Goal: Information Seeking & Learning: Learn about a topic

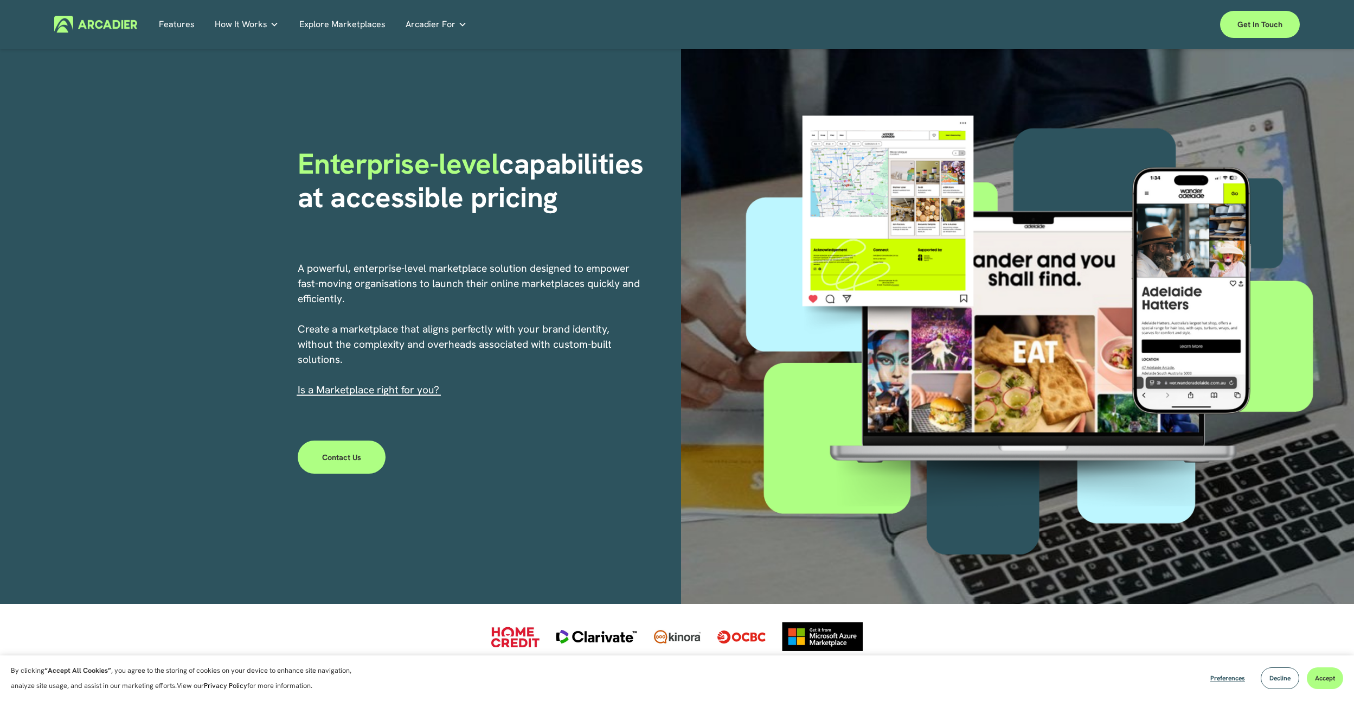
click at [0, 0] on p "No in-house development team? No problem. Use one of our partners." at bounding box center [0, 0] width 0 height 0
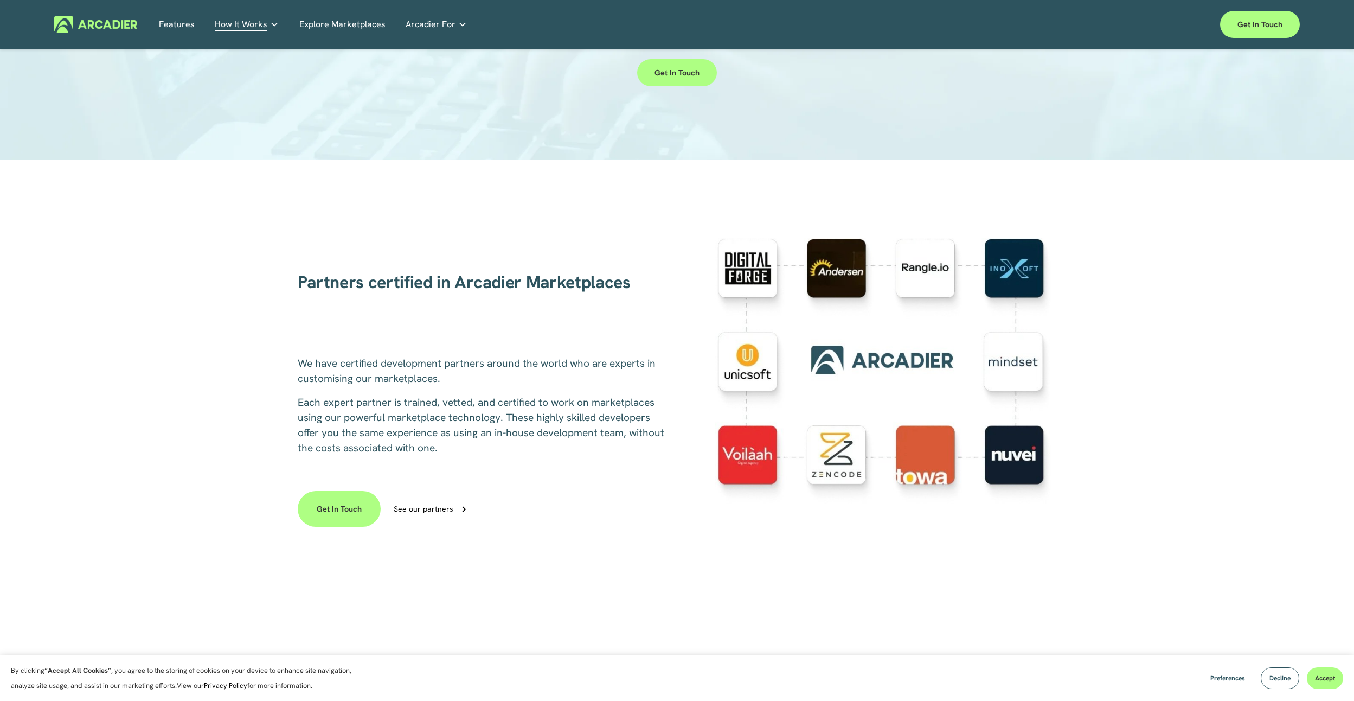
scroll to position [163, 0]
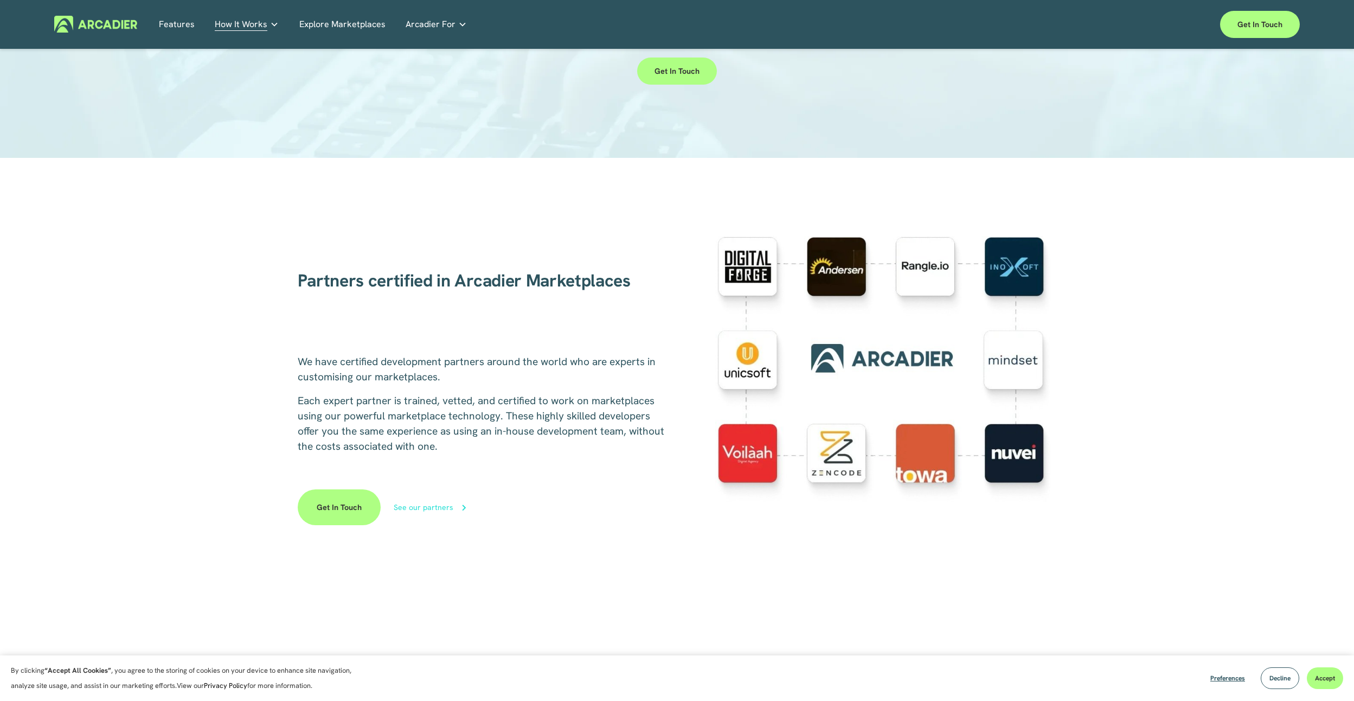
drag, startPoint x: 437, startPoint y: 510, endPoint x: 445, endPoint y: 510, distance: 7.6
click at [437, 510] on div "See our partners" at bounding box center [424, 507] width 60 height 8
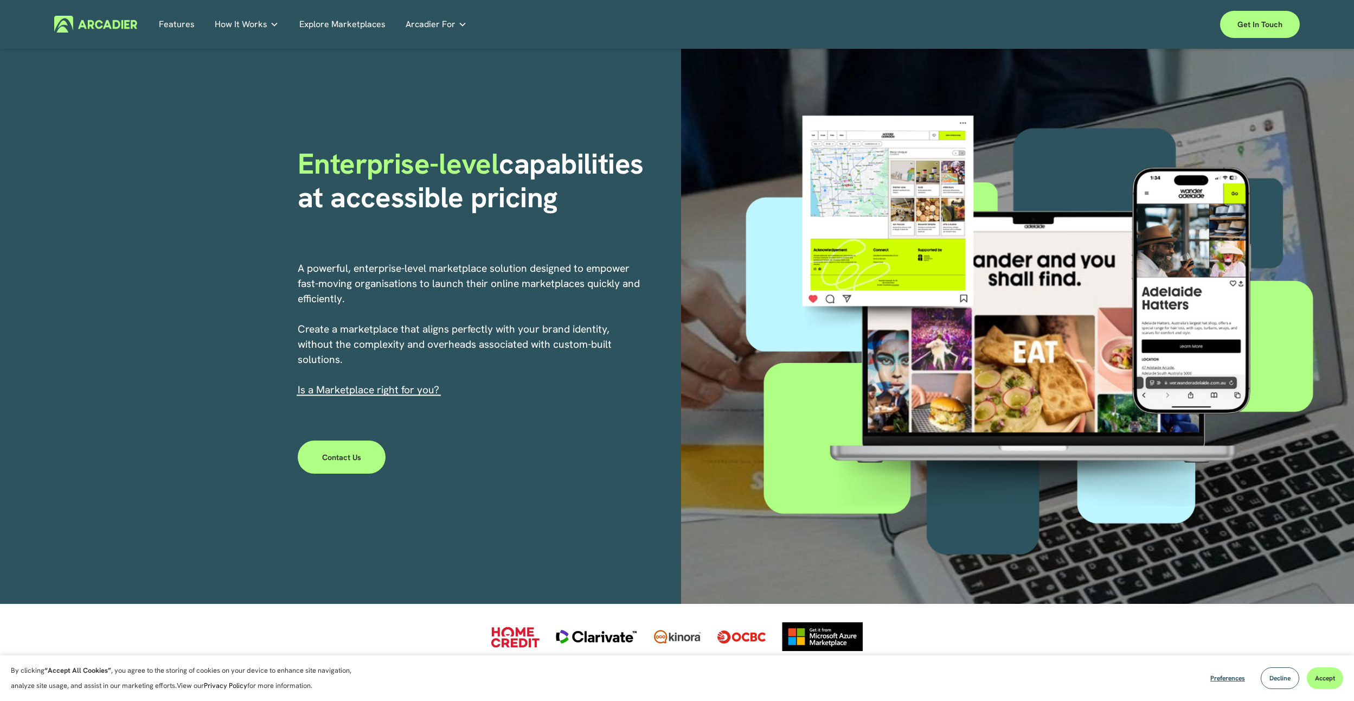
click at [970, 695] on section "By clicking “Accept All Cookies” , you agree to the storing of cookies on your …" at bounding box center [677, 678] width 1354 height 46
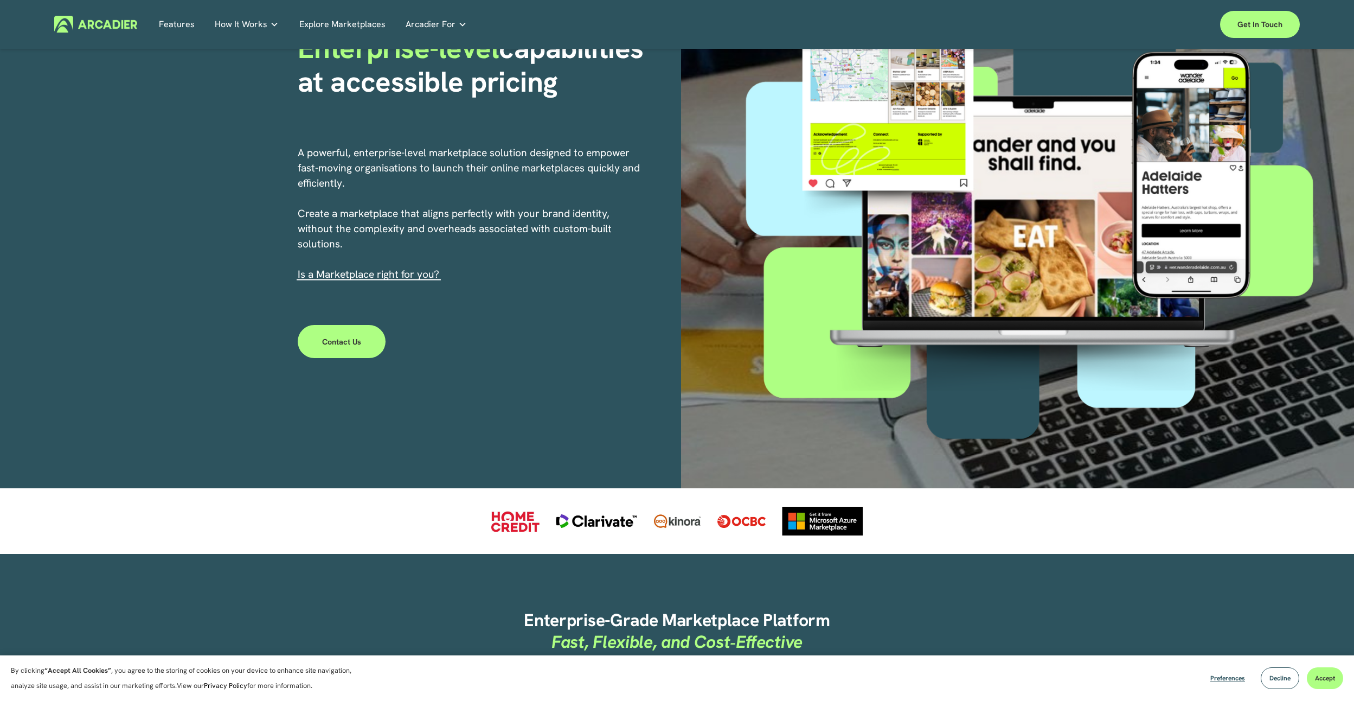
scroll to position [163, 0]
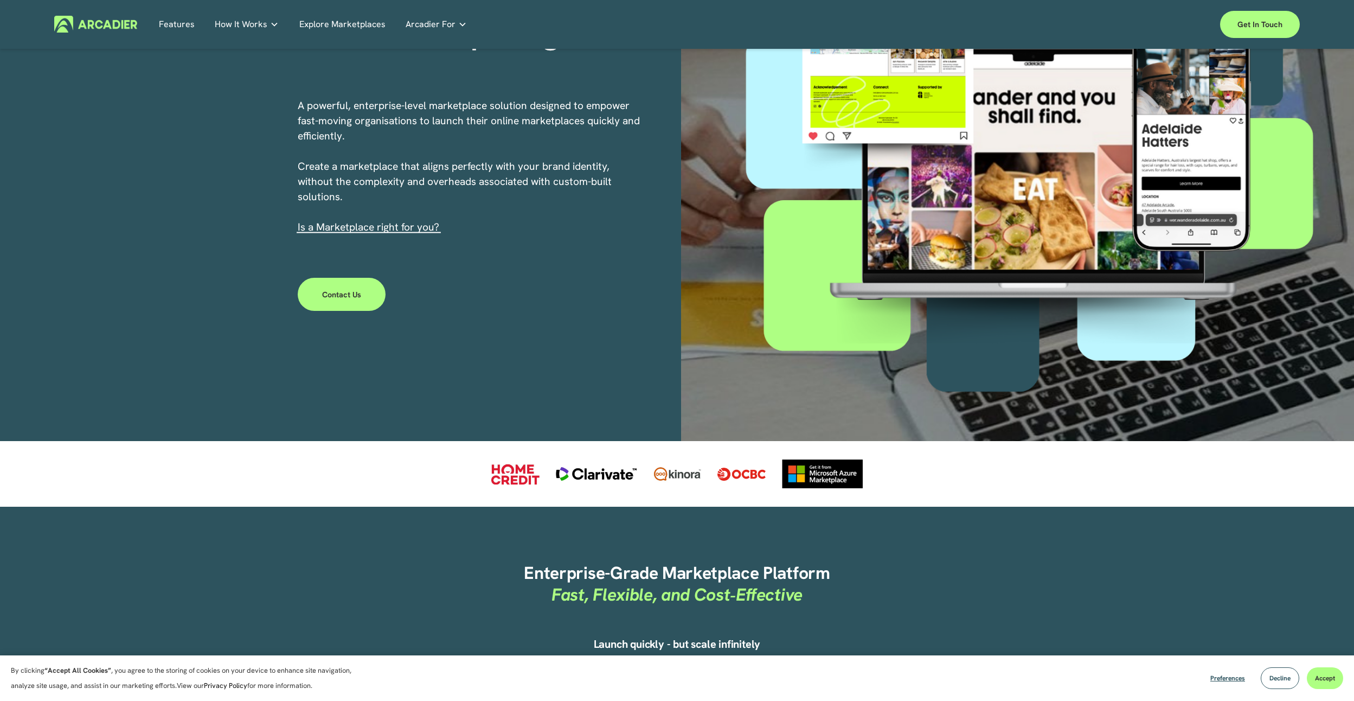
click at [85, 669] on strong "“Accept All Cookies”" at bounding box center [77, 669] width 67 height 9
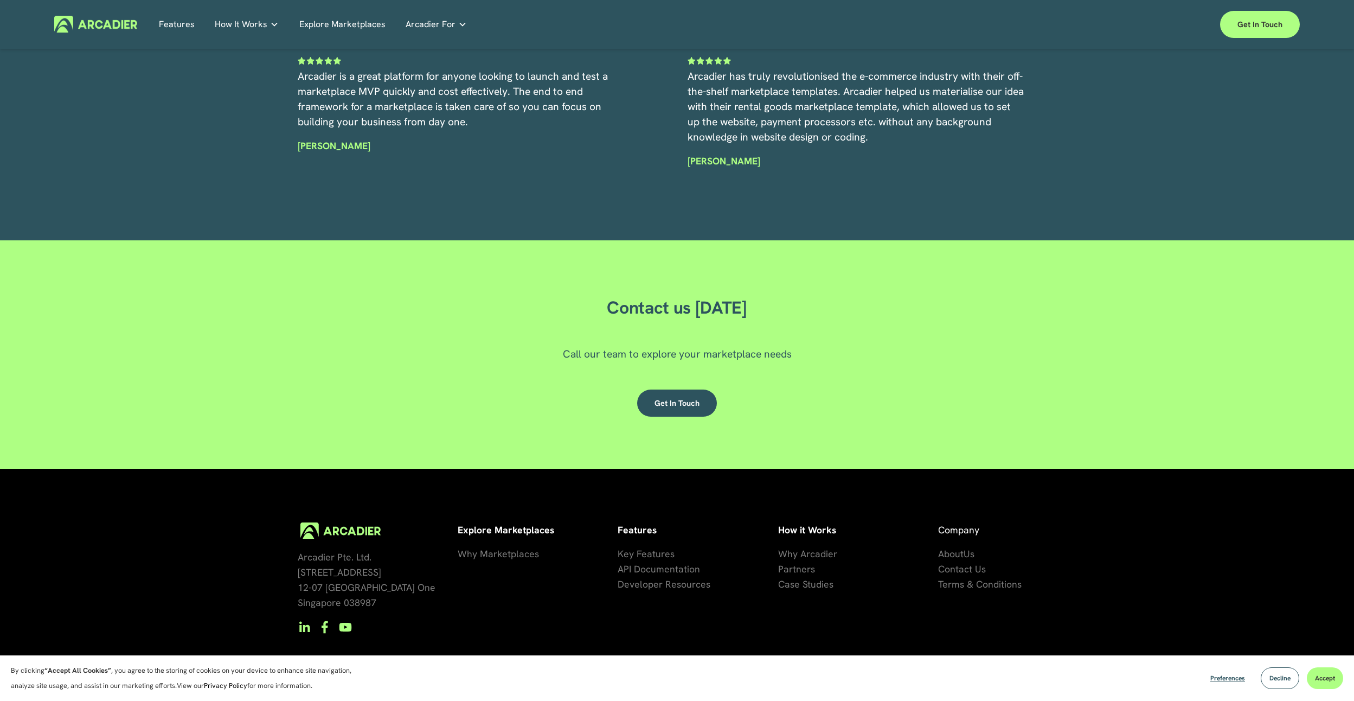
scroll to position [3307, 0]
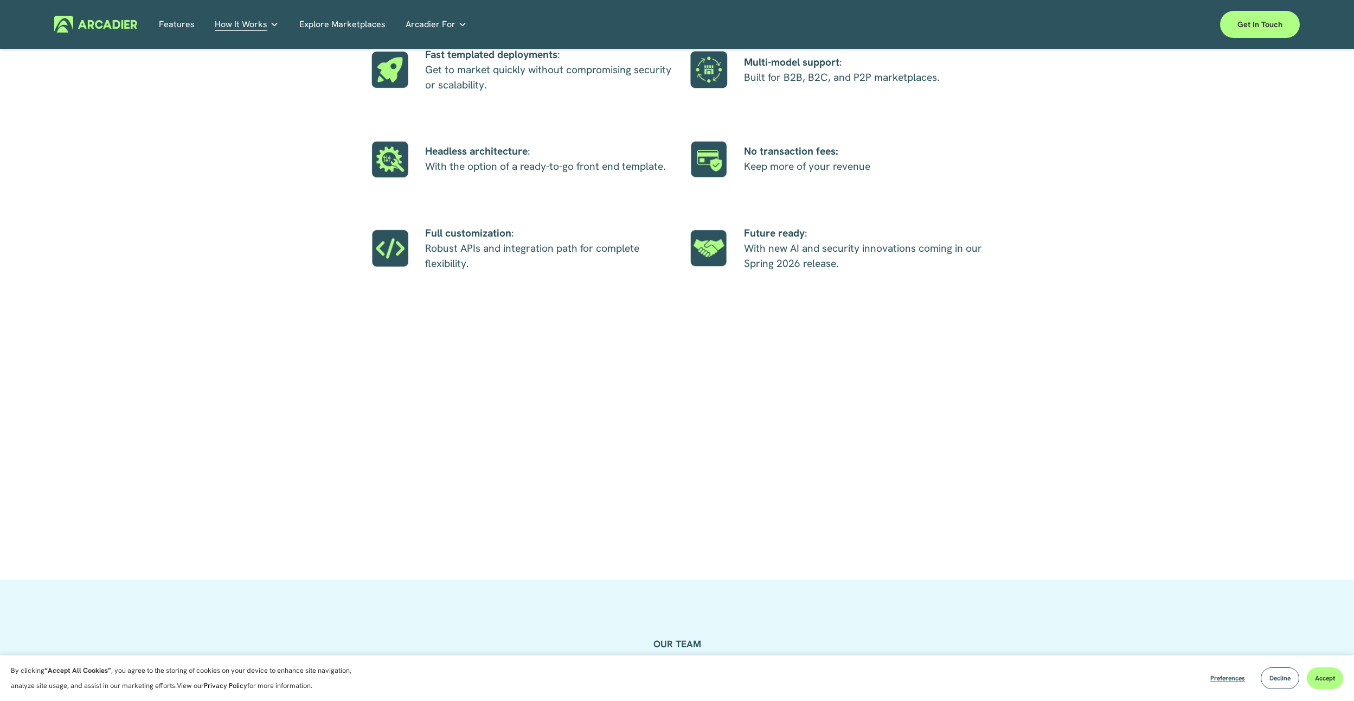
scroll to position [976, 0]
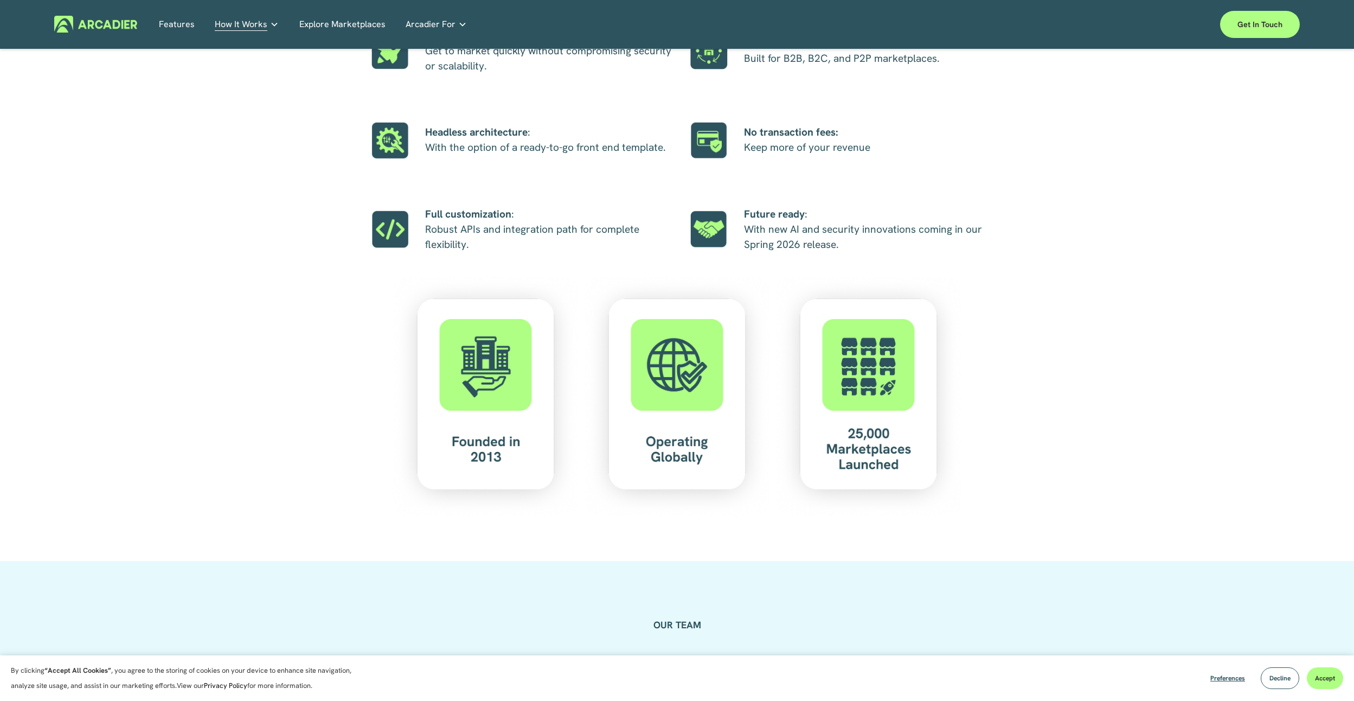
click at [687, 435] on div at bounding box center [677, 396] width 185 height 239
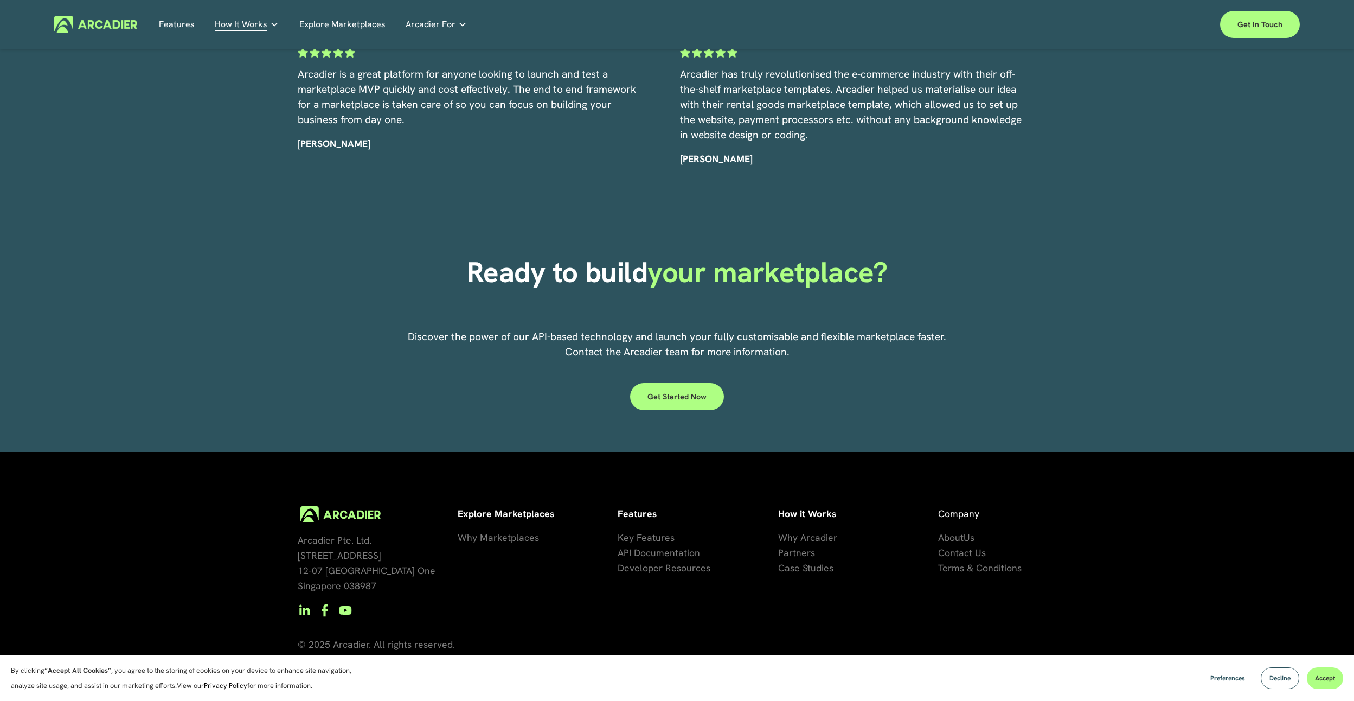
scroll to position [2804, 0]
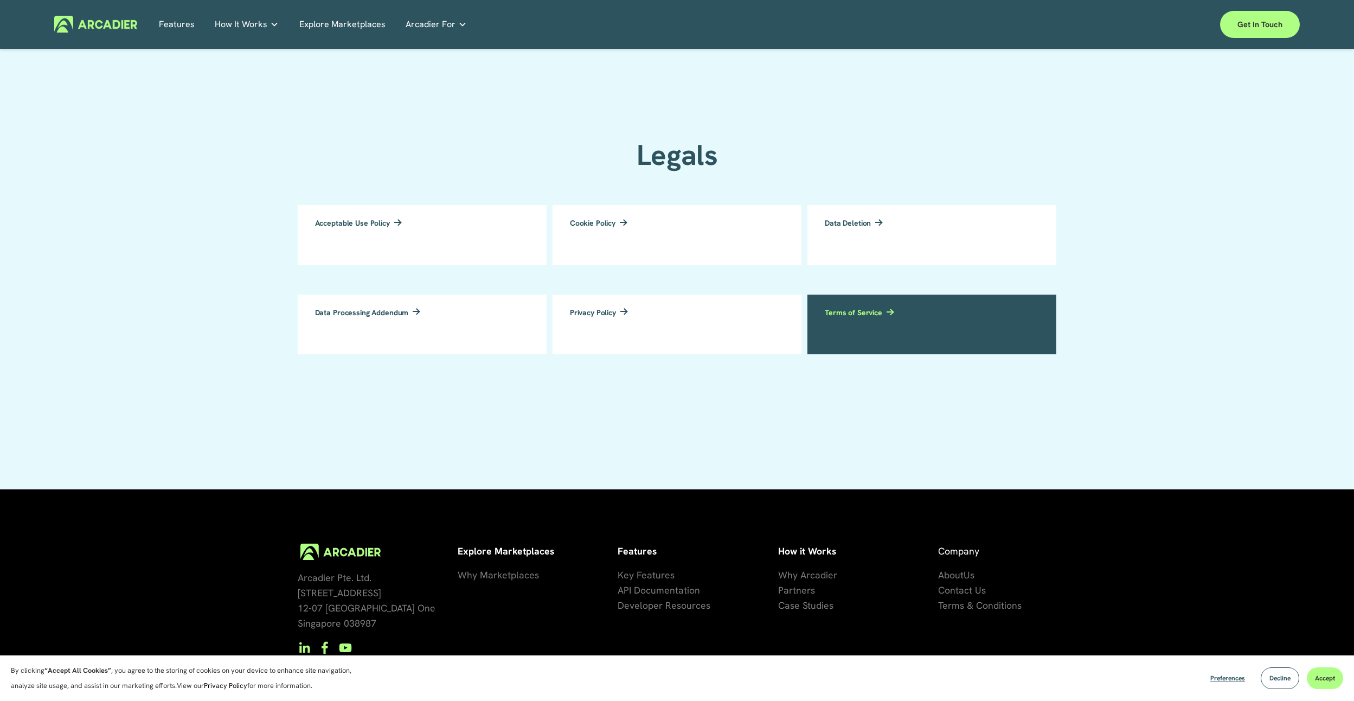
click at [856, 309] on h3 "Terms of Service" at bounding box center [853, 312] width 57 height 8
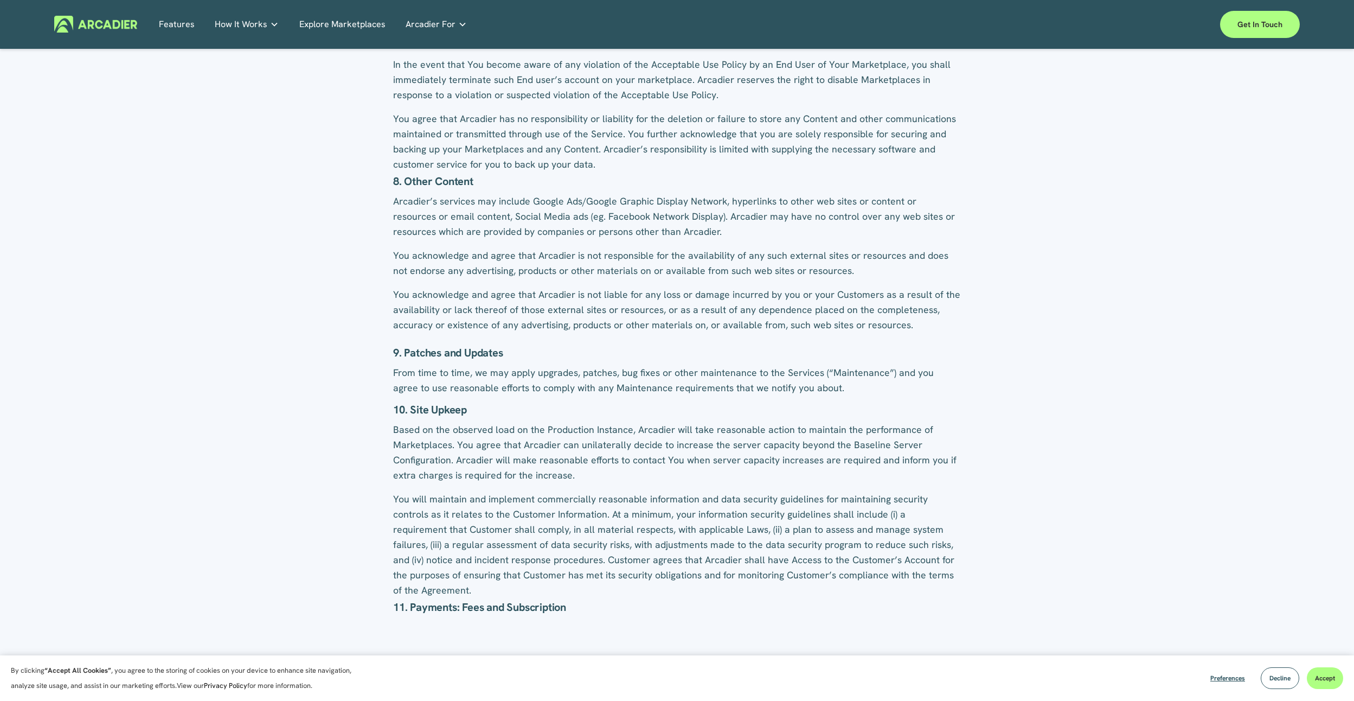
scroll to position [3471, 0]
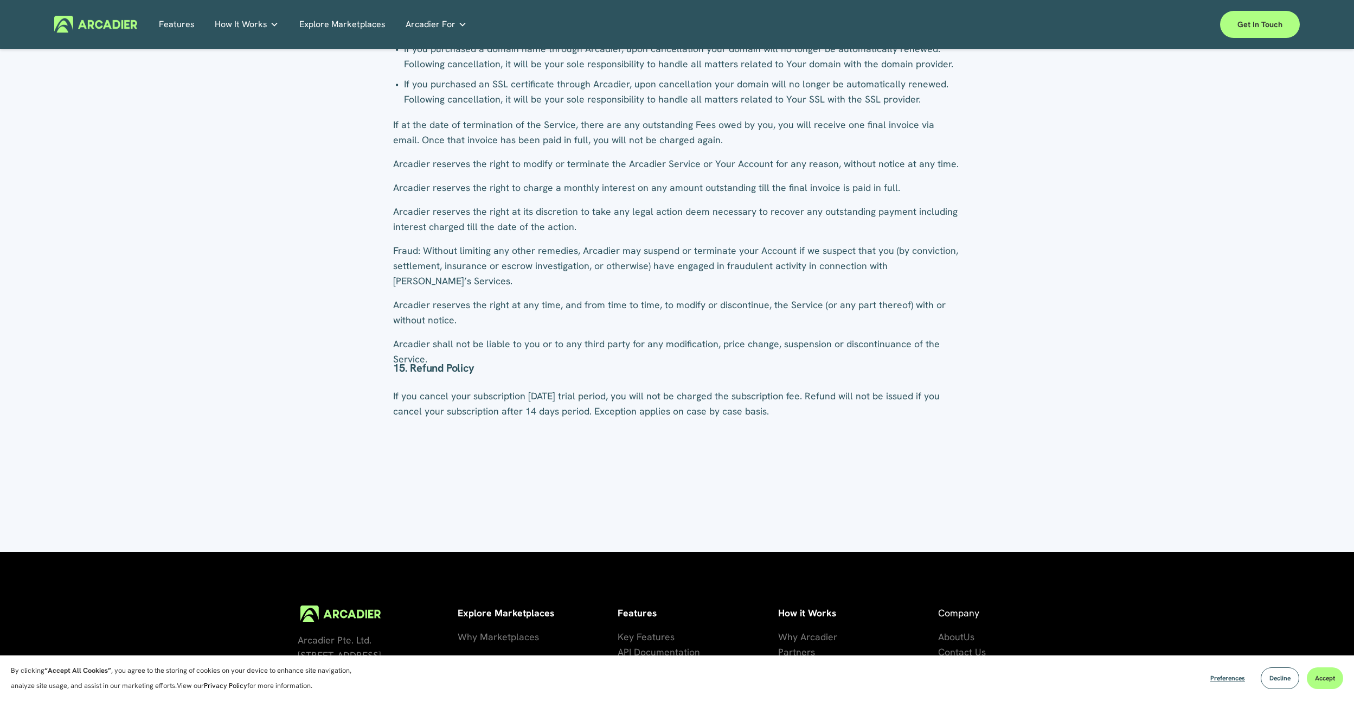
scroll to position [5573, 0]
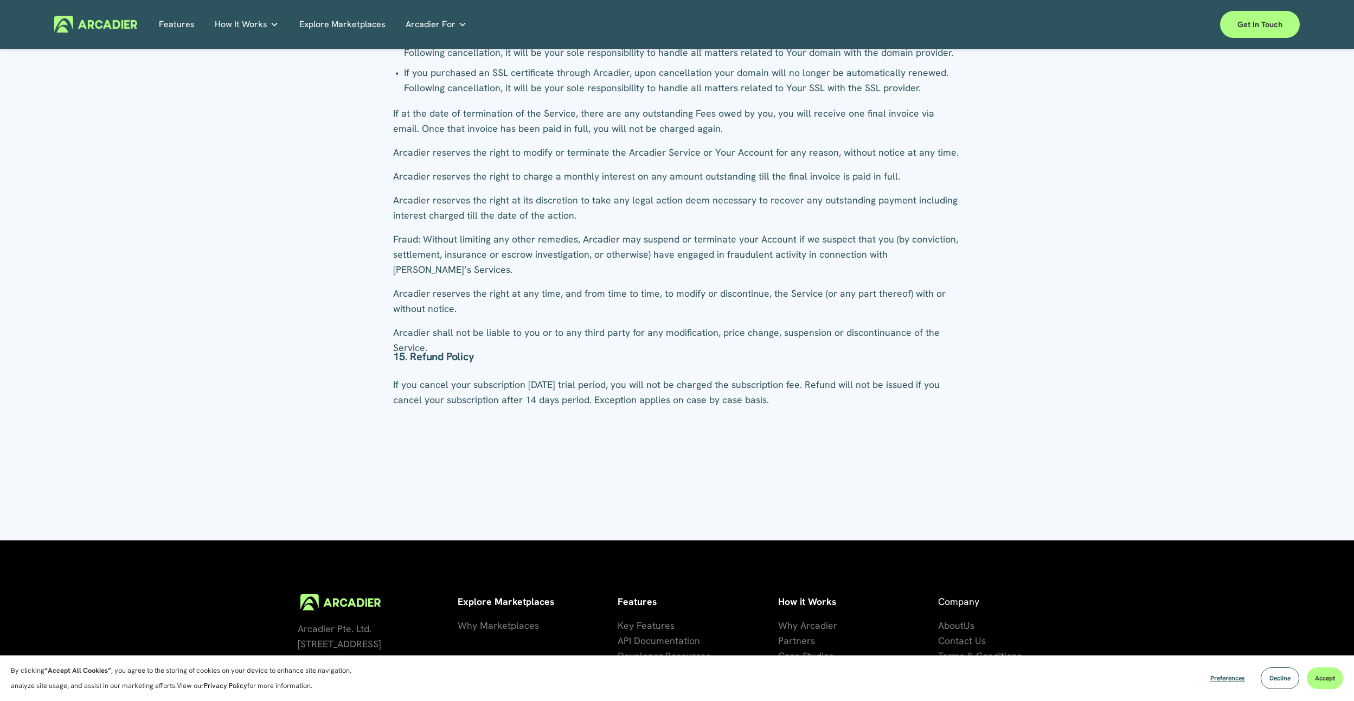
click at [819, 619] on span "Why Arcadier" at bounding box center [807, 625] width 59 height 12
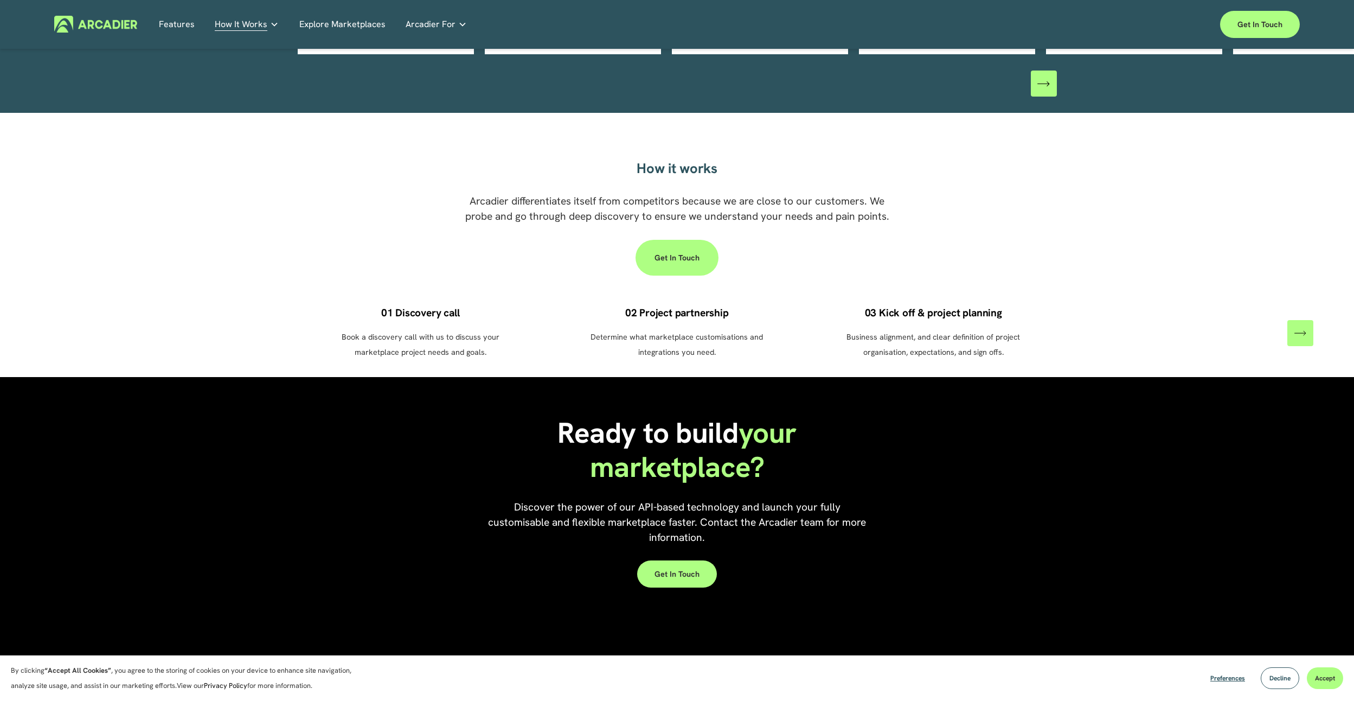
scroll to position [705, 0]
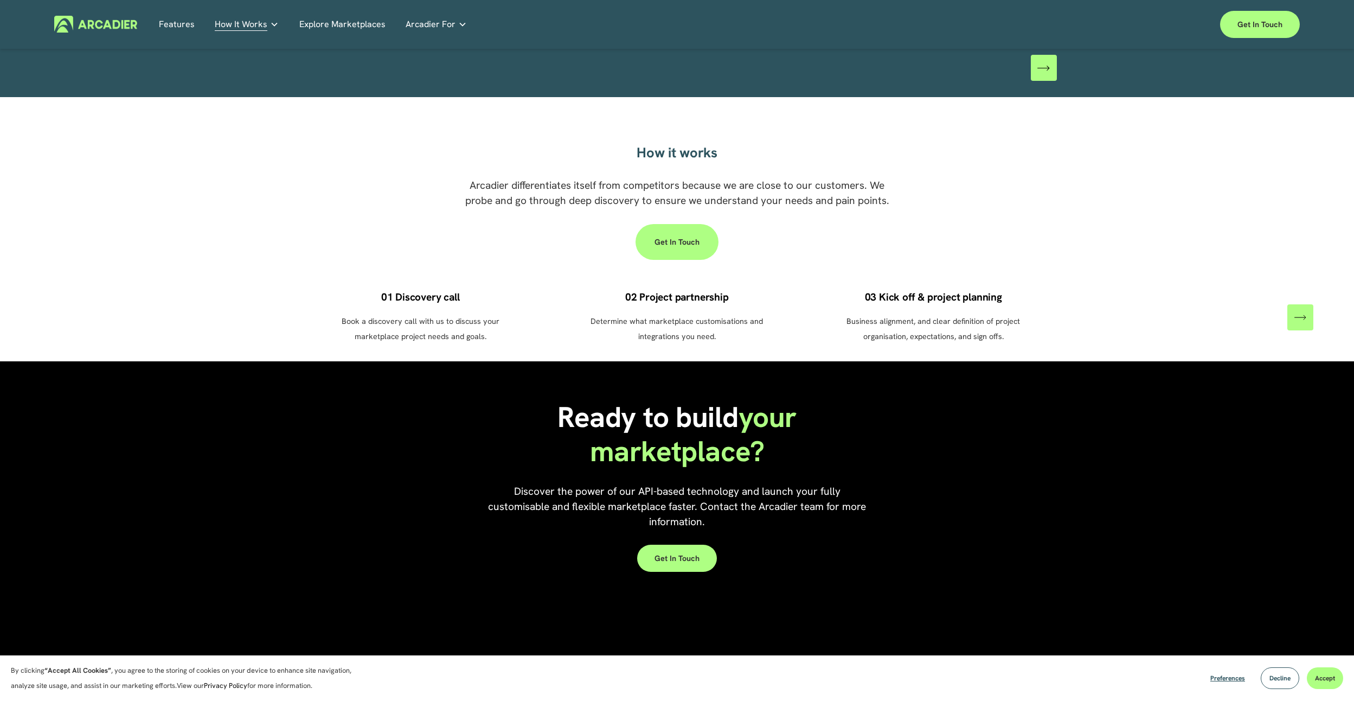
click at [1306, 315] on icon "\a \a \a Next\a \a" at bounding box center [1305, 317] width 2 height 4
click at [1306, 303] on div "01 Discovery call Book a discovery call with us to discuss your marketplace pro…" at bounding box center [677, 317] width 1354 height 53
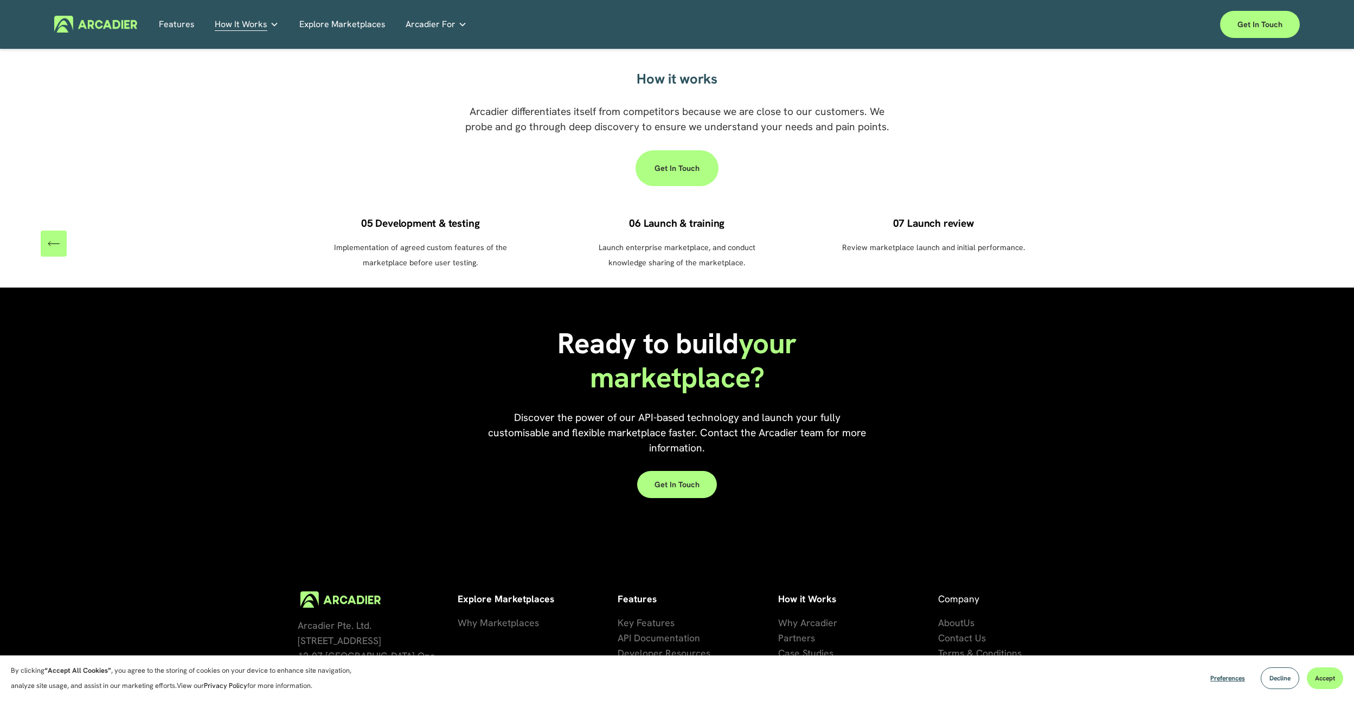
scroll to position [852, 0]
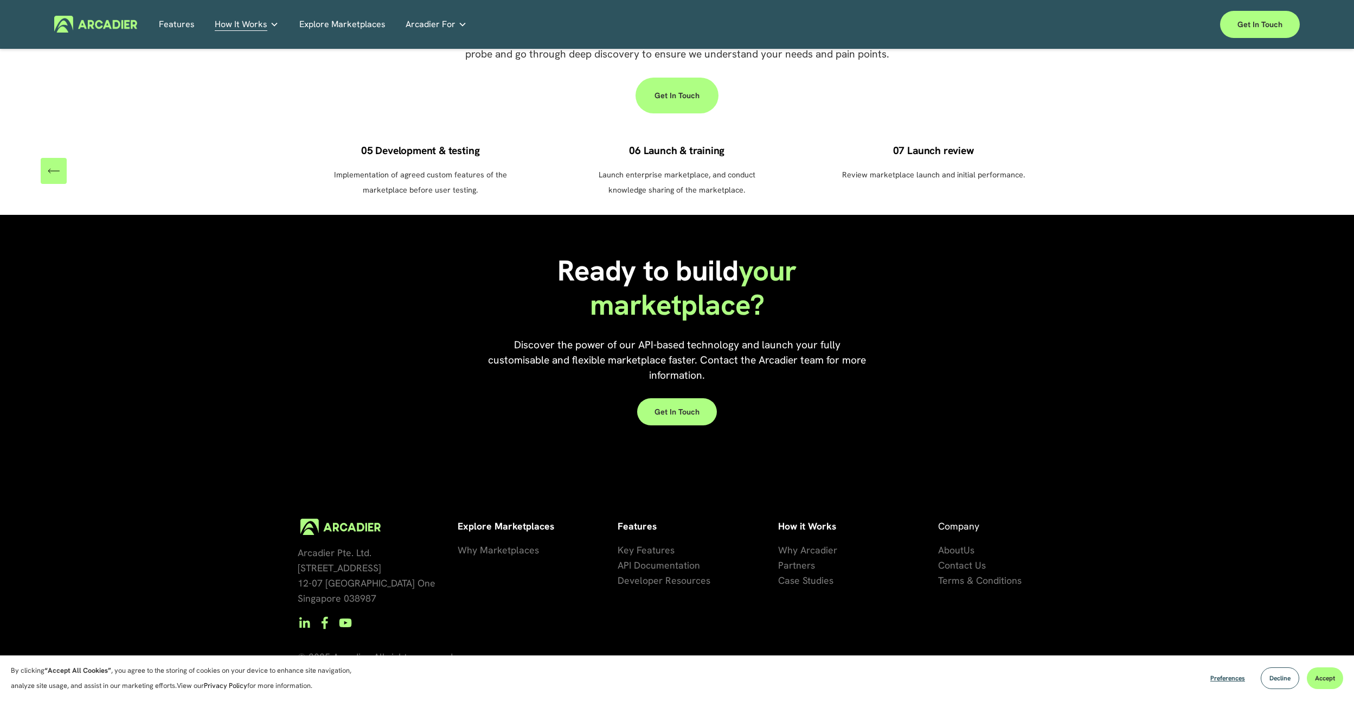
click at [641, 543] on span "Key Features" at bounding box center [646, 549] width 57 height 12
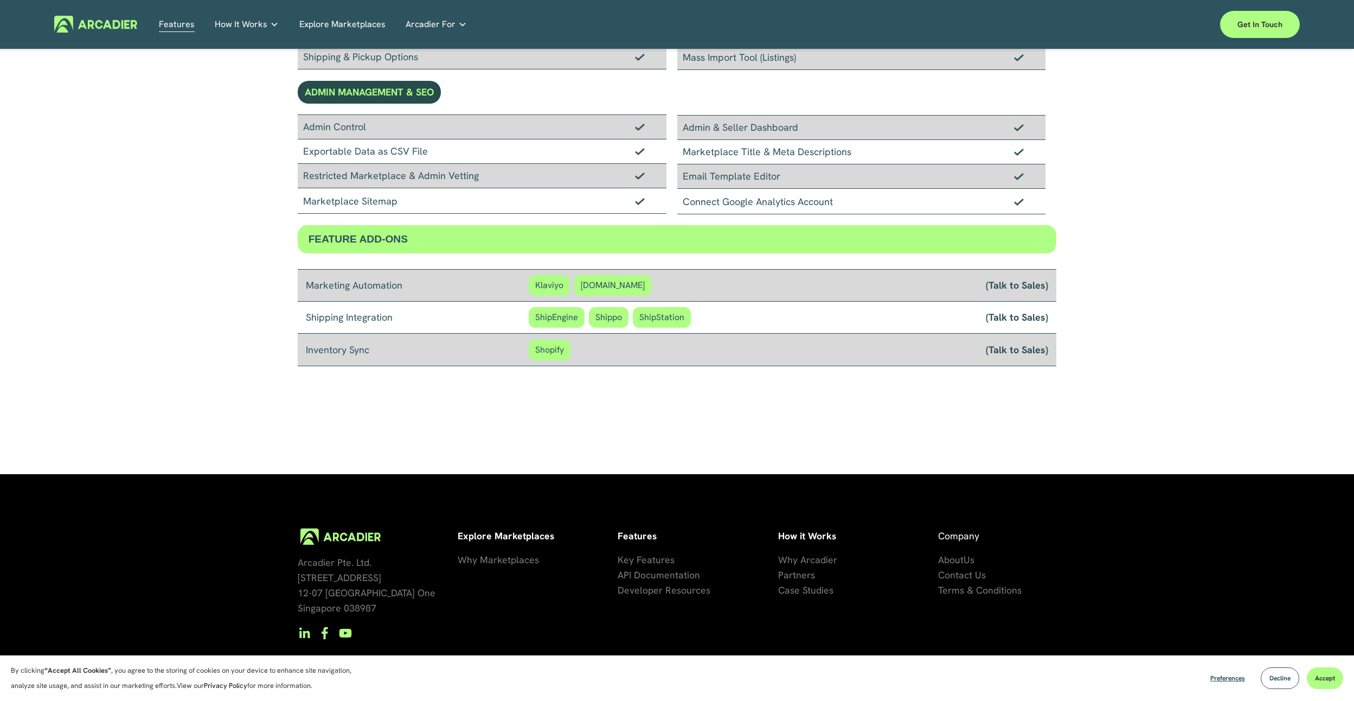
scroll to position [798, 0]
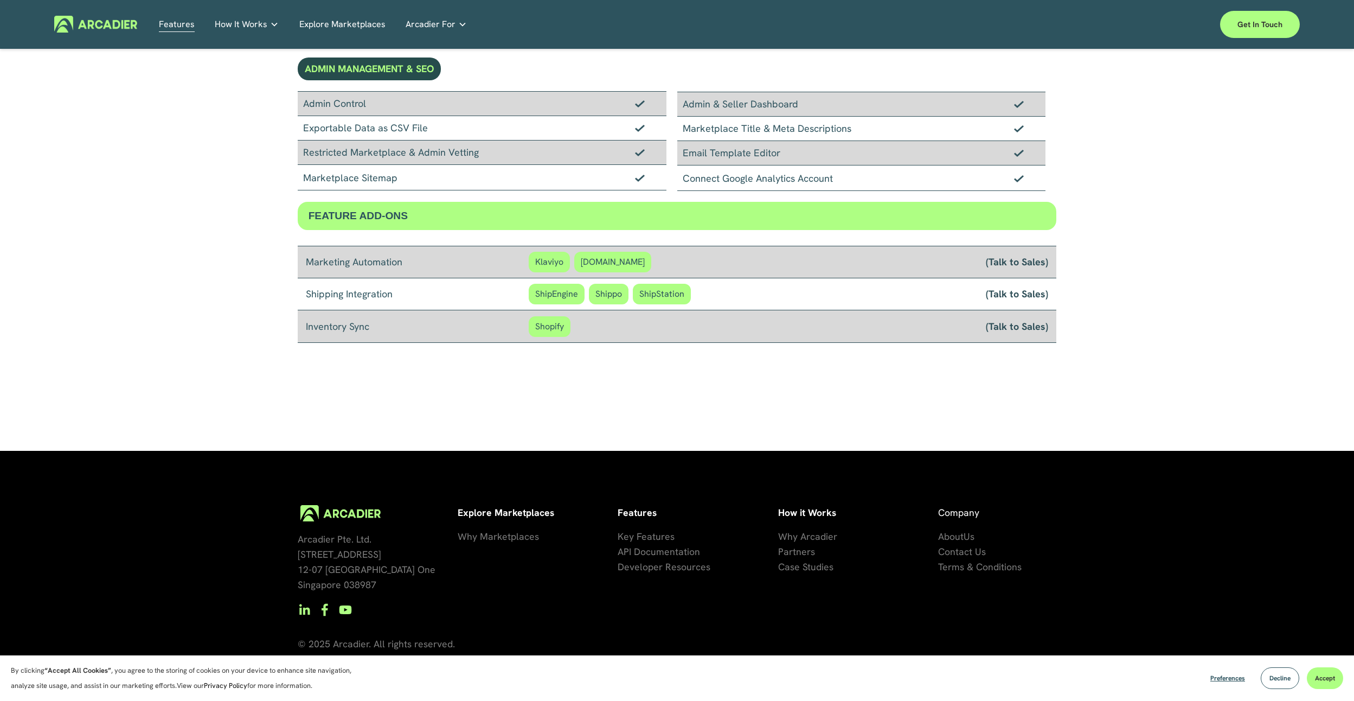
click at [476, 537] on span "Why Marketplaces" at bounding box center [498, 536] width 81 height 12
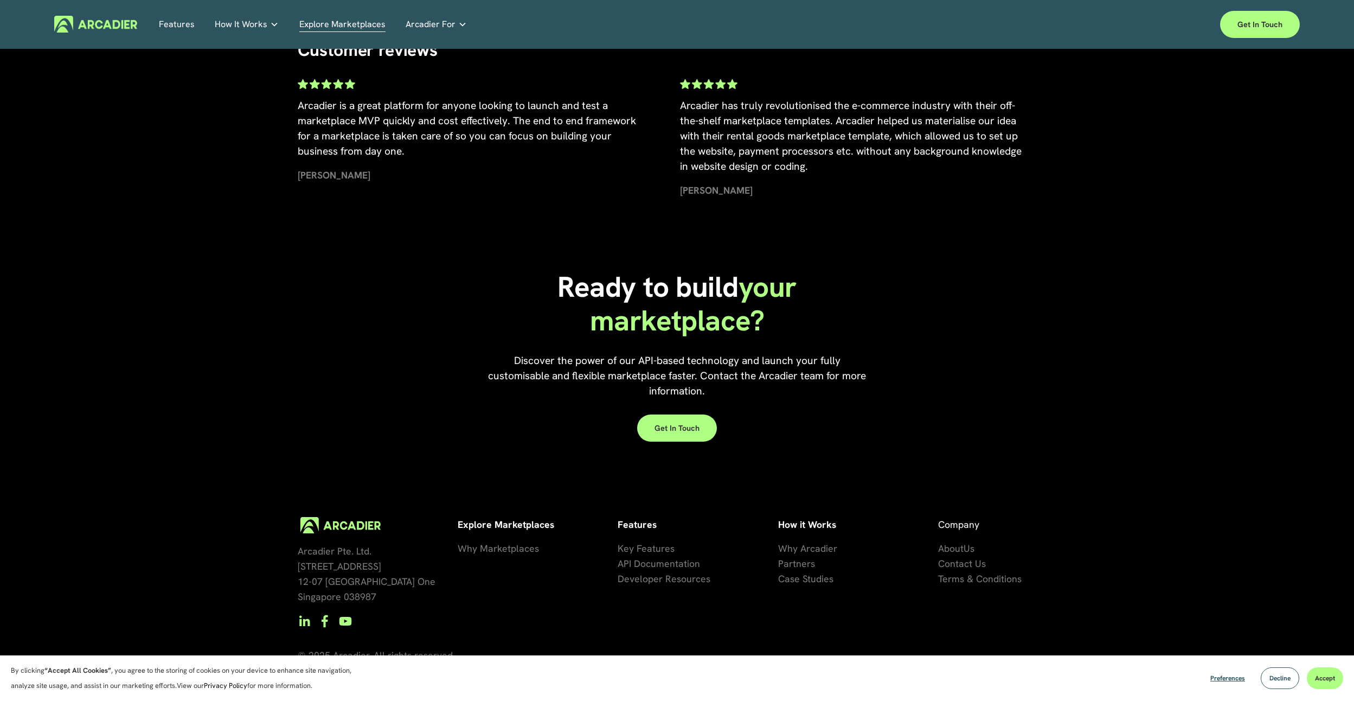
scroll to position [2437, 0]
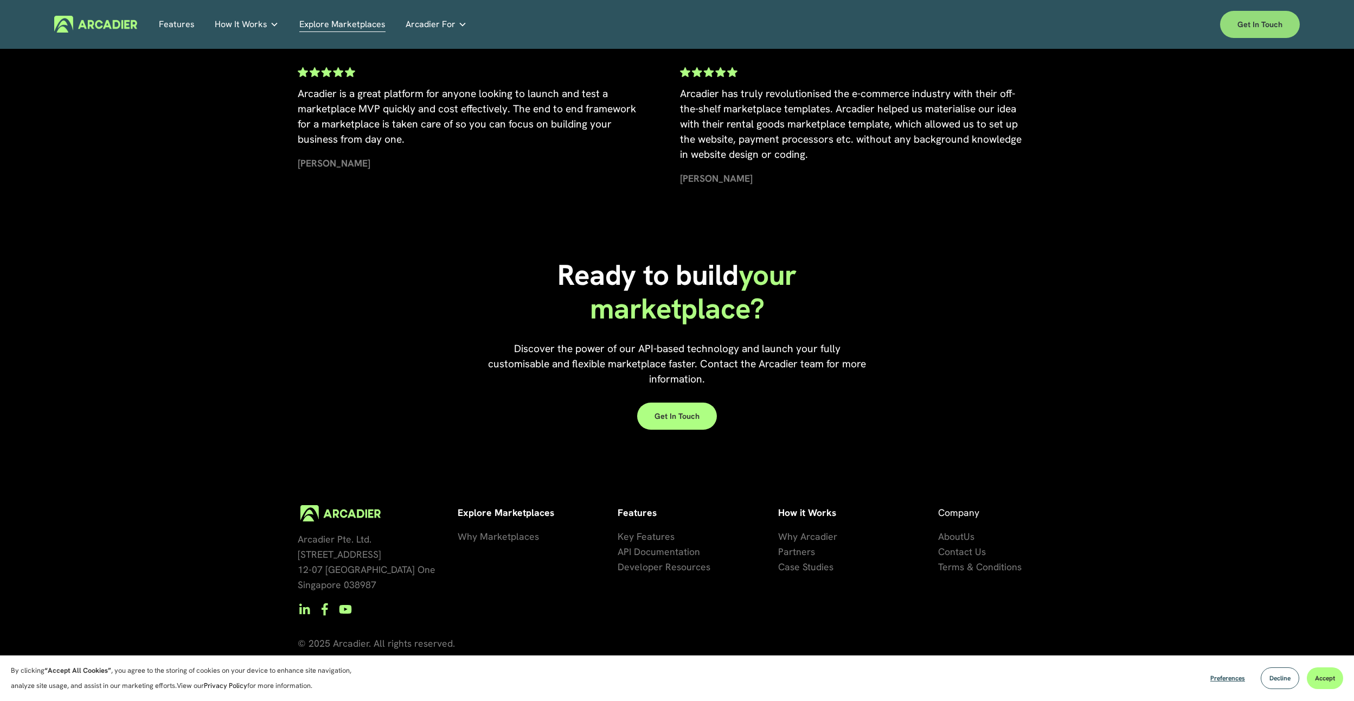
click at [1265, 21] on link "Get in touch" at bounding box center [1260, 24] width 80 height 27
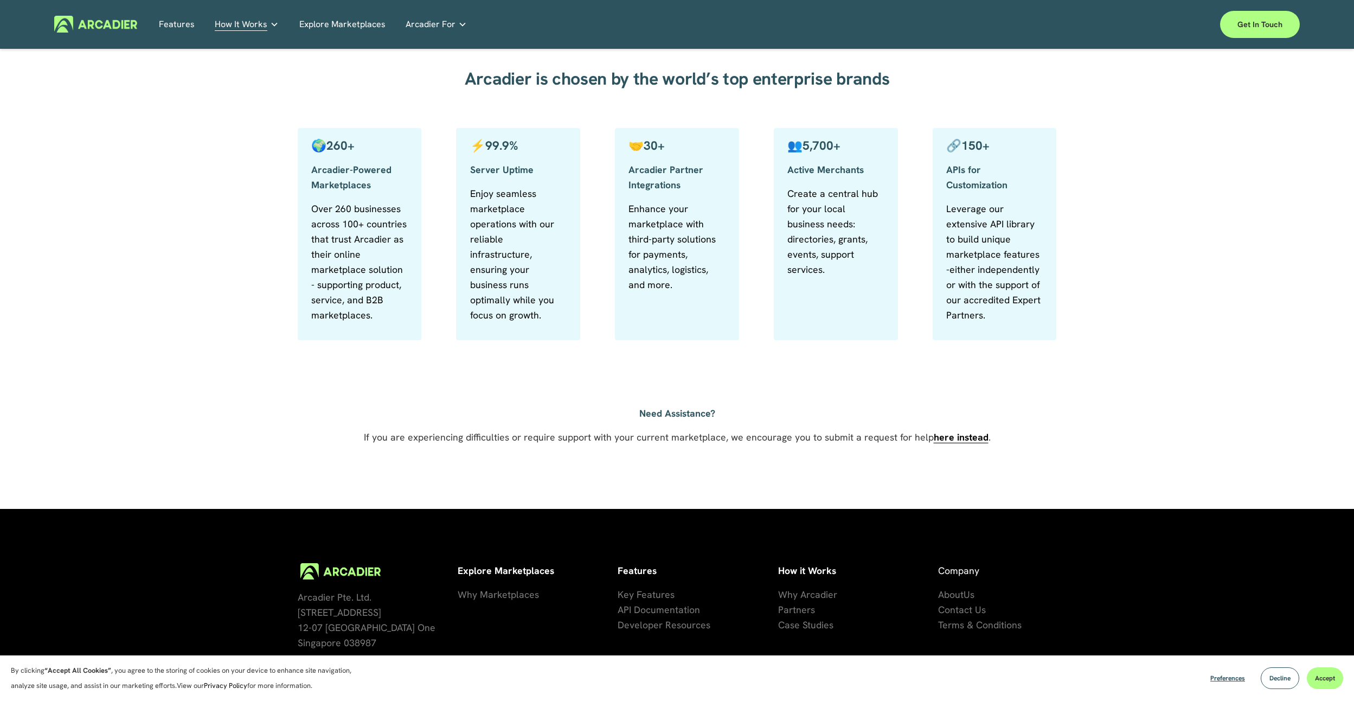
scroll to position [542, 0]
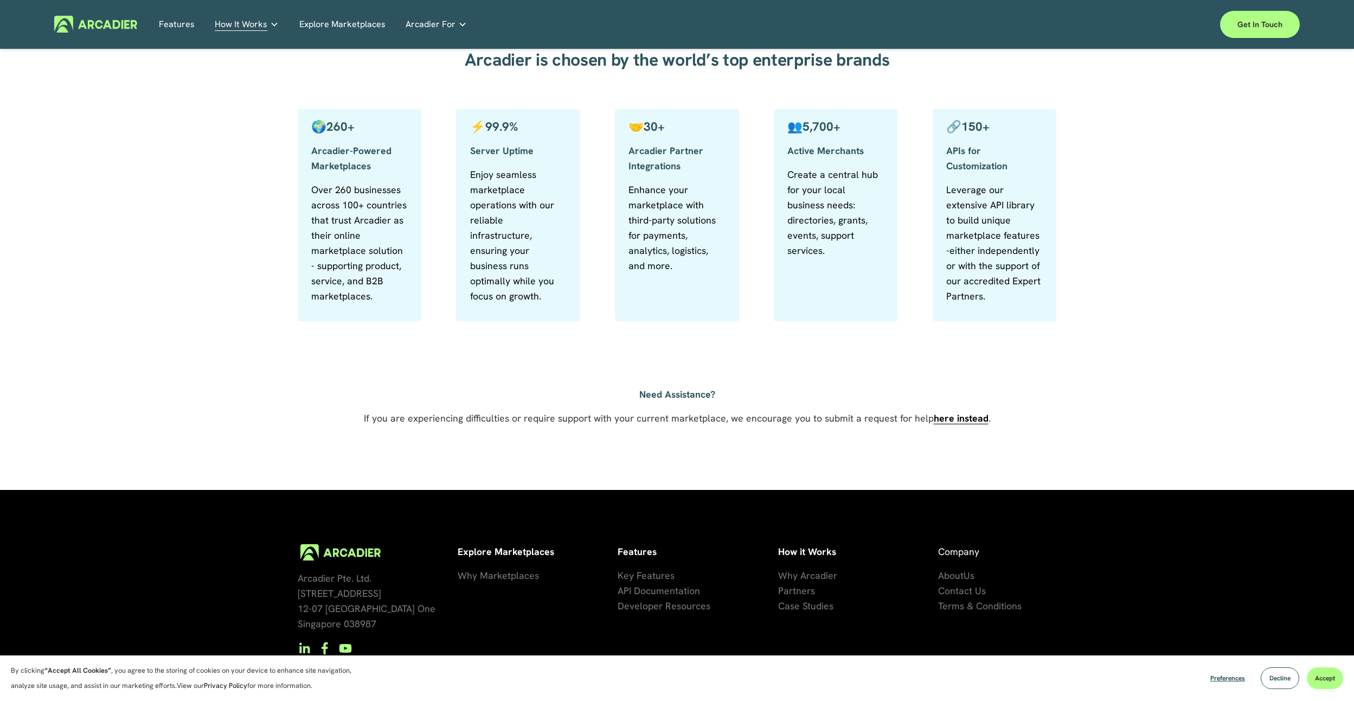
click at [952, 607] on span "Terms & Conditions" at bounding box center [980, 605] width 84 height 12
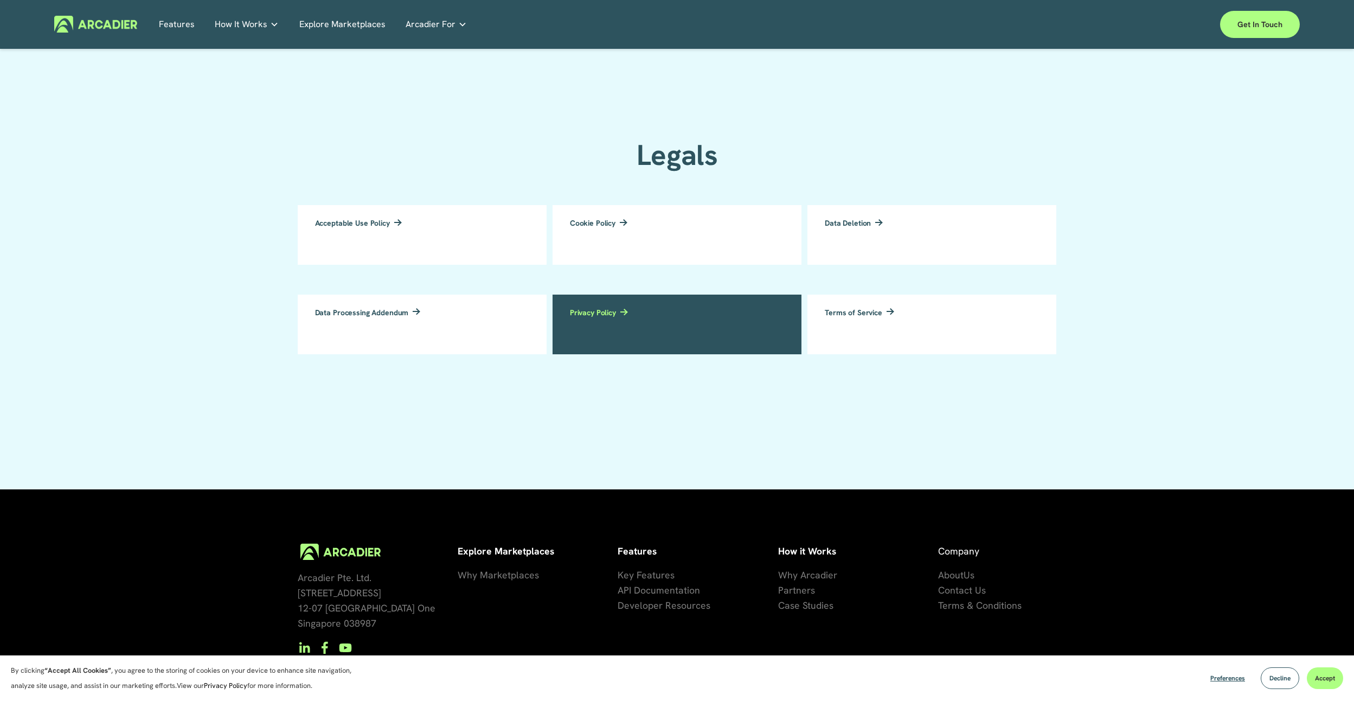
click at [606, 312] on h3 "Privacy Policy" at bounding box center [593, 312] width 46 height 8
